Goal: Task Accomplishment & Management: Use online tool/utility

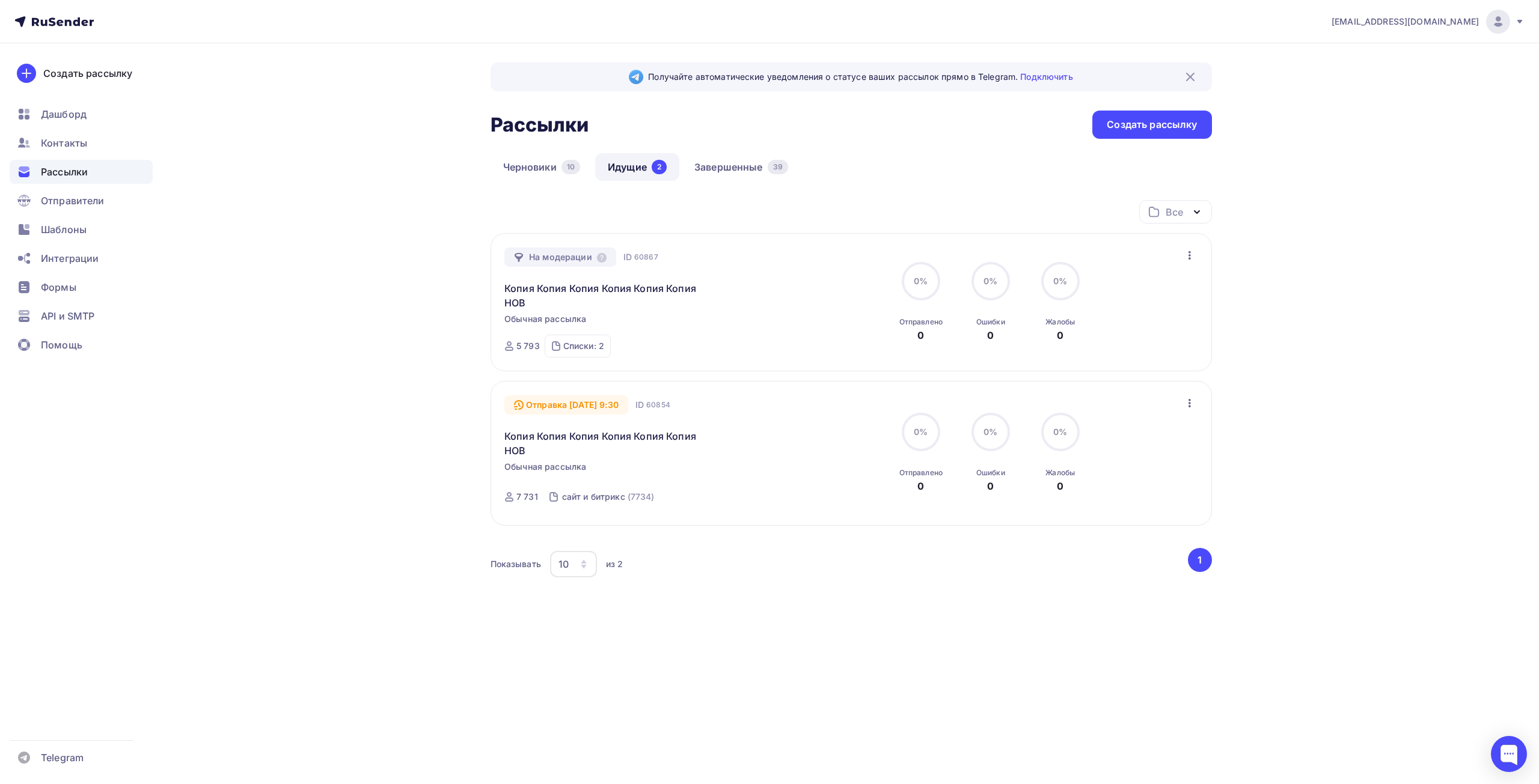
click at [63, 168] on span "Рассылки" at bounding box center [64, 171] width 46 height 15
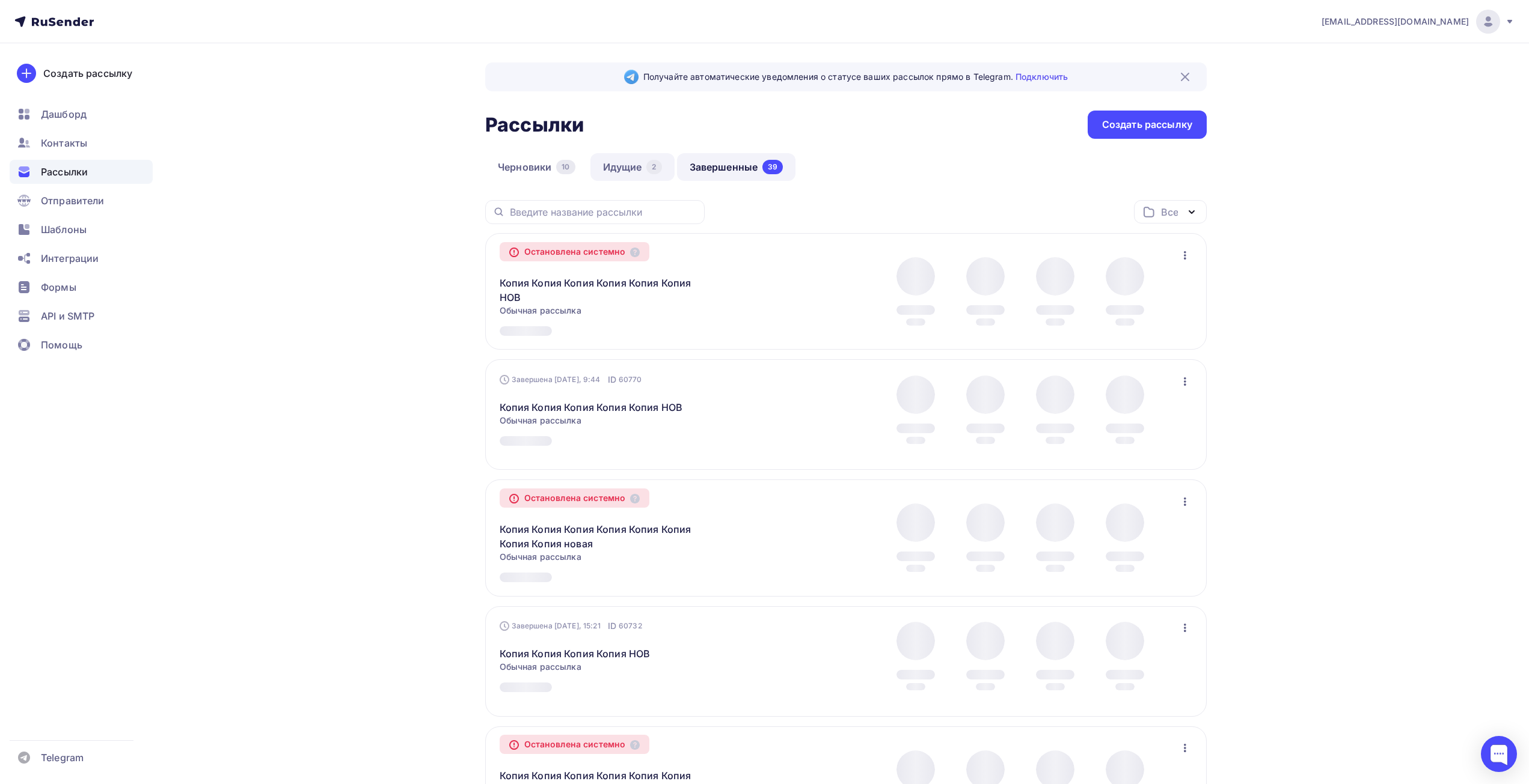
click at [636, 176] on link "Идущие 2" at bounding box center [632, 167] width 84 height 28
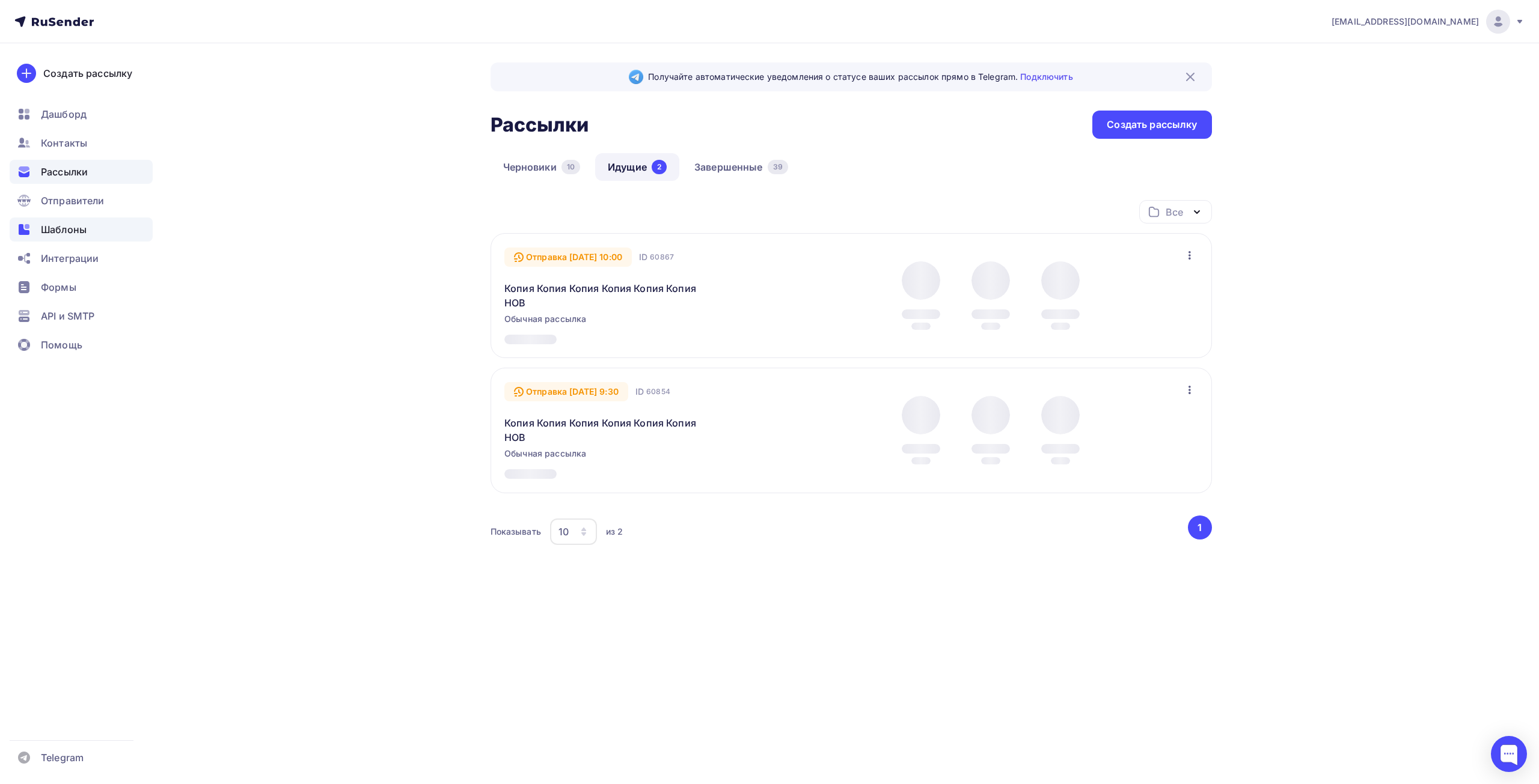
click at [56, 234] on span "Шаблоны" at bounding box center [63, 229] width 45 height 15
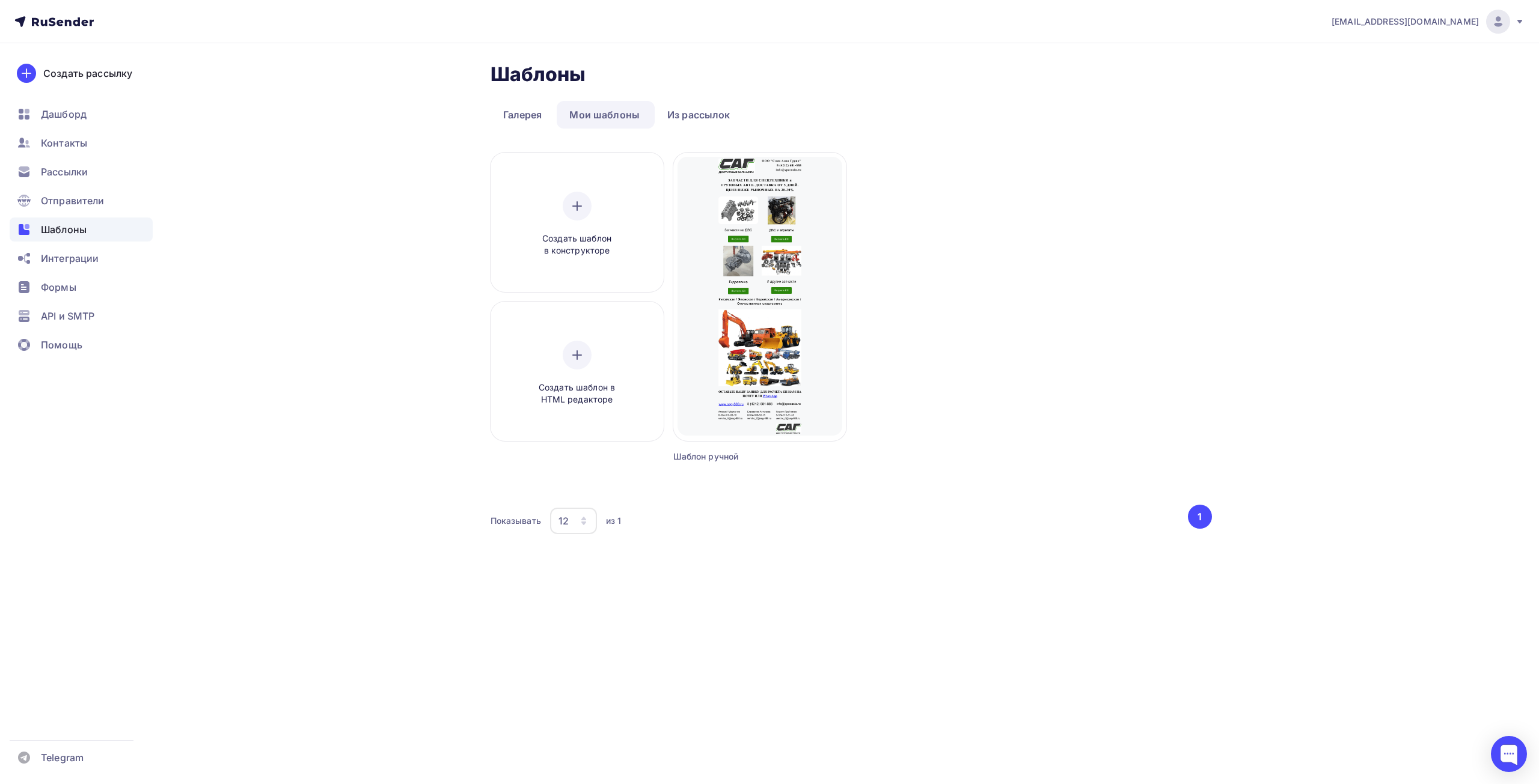
click at [54, 214] on ul "Дашборд Контакты Рассылки Отправители Шаблоны Интеграции Формы API и SMTP Помощь" at bounding box center [81, 233] width 143 height 261
click at [55, 207] on span "Отправители" at bounding box center [73, 200] width 64 height 15
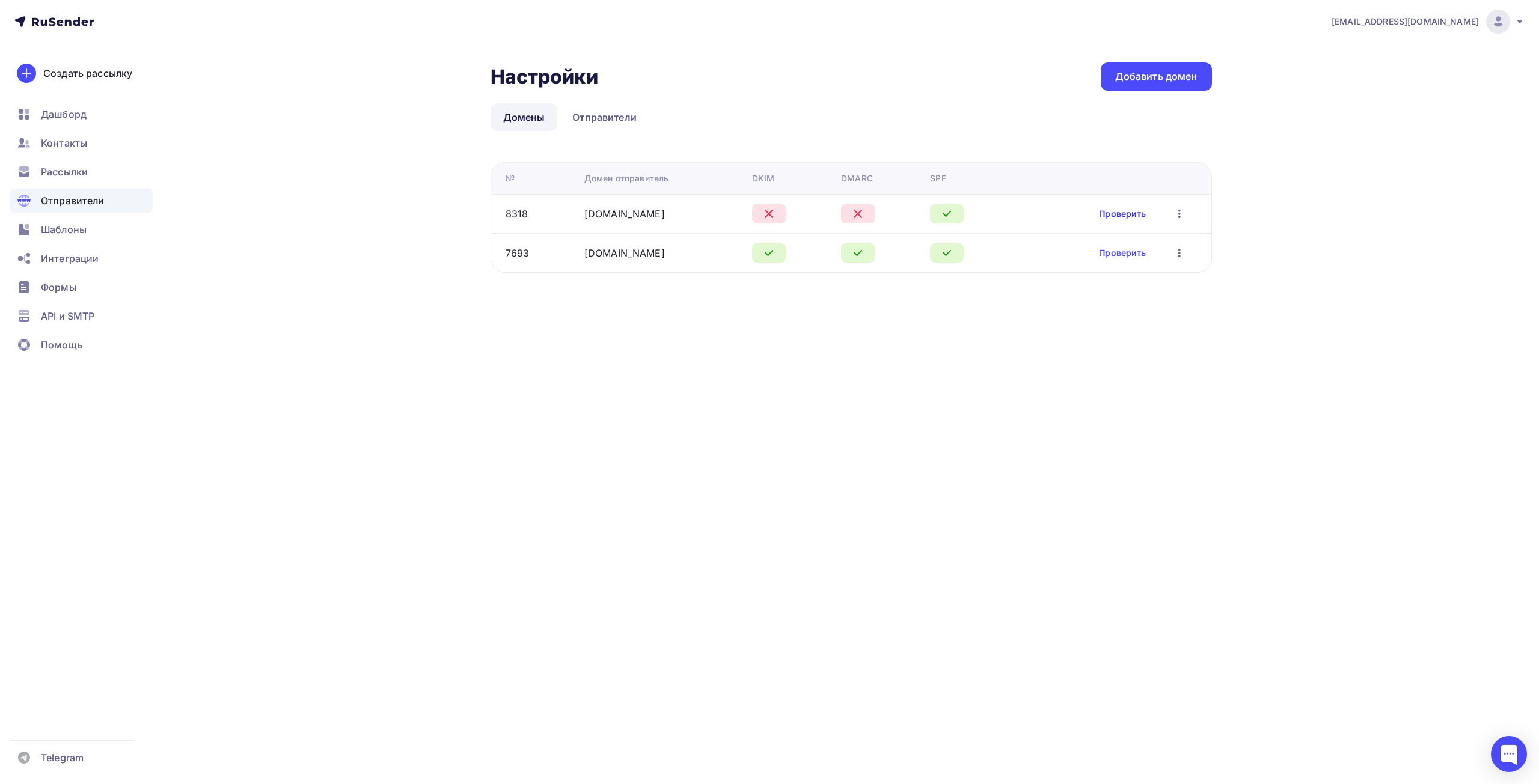
click at [1111, 208] on link "Проверить" at bounding box center [1122, 214] width 46 height 12
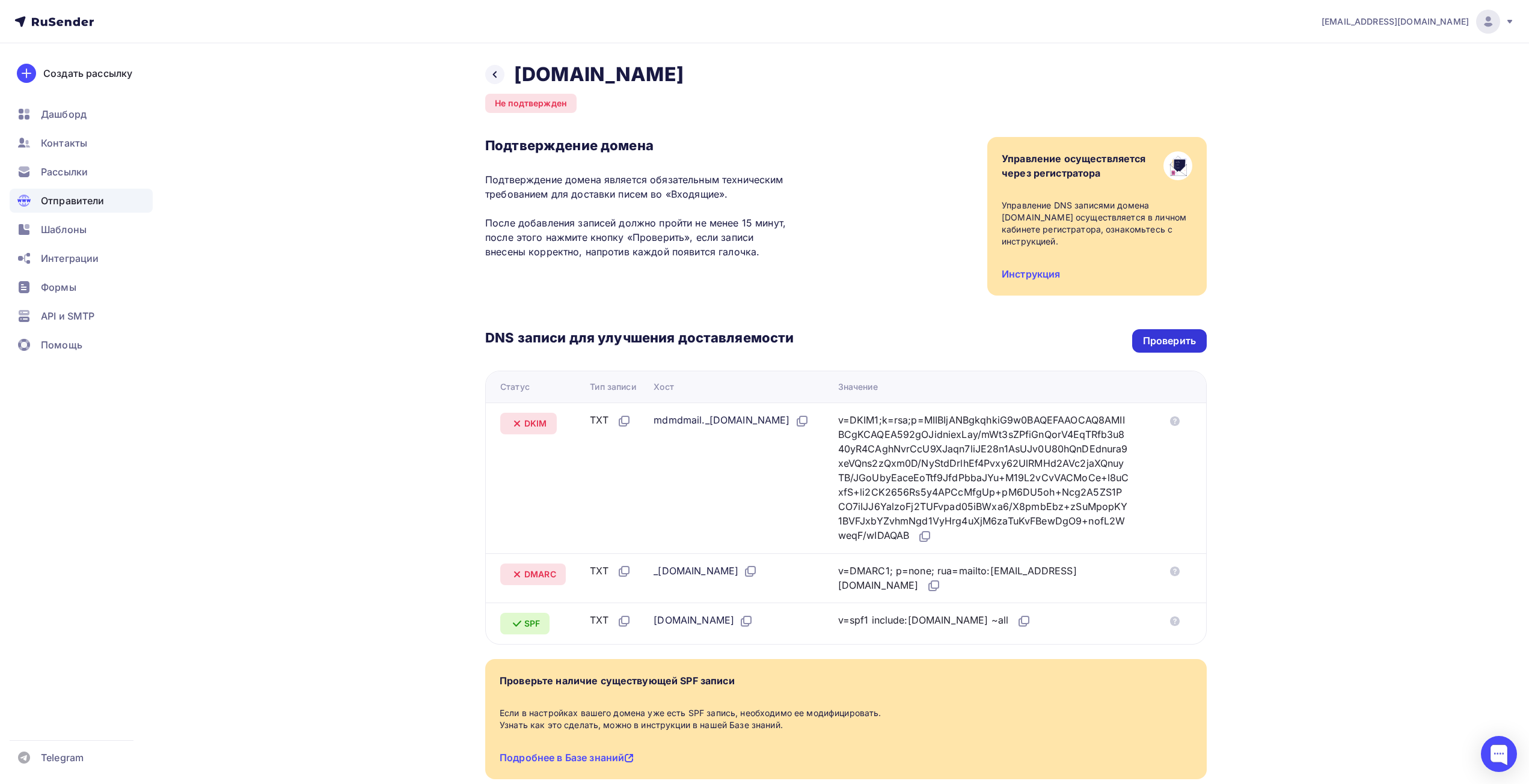
click at [1176, 336] on div "Проверить" at bounding box center [1169, 341] width 53 height 14
click at [1151, 345] on div "Проверить" at bounding box center [1169, 341] width 53 height 14
